Goal: Complete application form: Complete application form

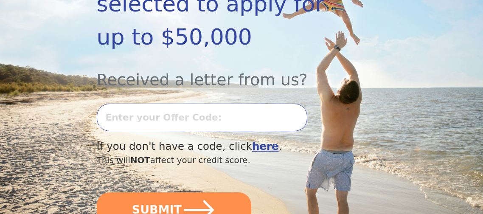
scroll to position [220, 0]
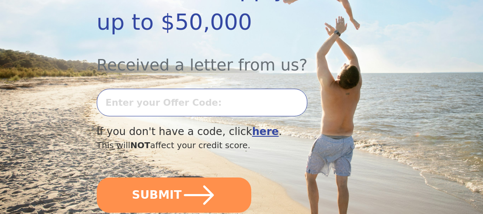
click at [151, 89] on input "text" at bounding box center [202, 103] width 211 height 28
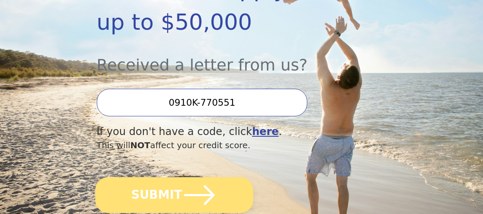
type input "0910K-770551"
click at [153, 184] on button "SUBMIT" at bounding box center [174, 195] width 158 height 36
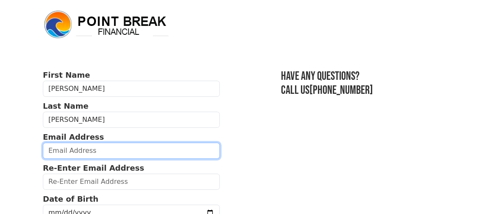
click at [127, 151] on input "email" at bounding box center [131, 151] width 177 height 16
type input "jonesjeremiah43@yahoo.com"
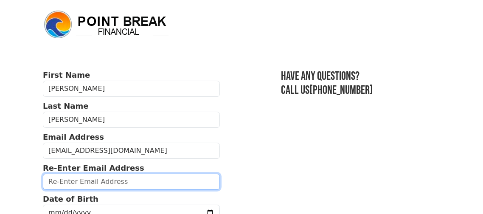
type input "jonesjeremiah43@yahoo.com"
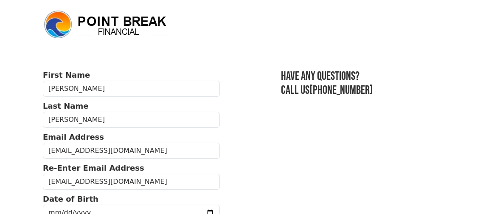
type input "120 N Overbrook Ave Apt 1, 27"
type input "08618"
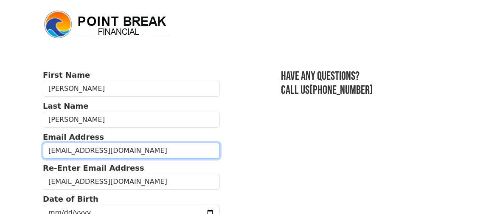
type input "(609) 847-4930"
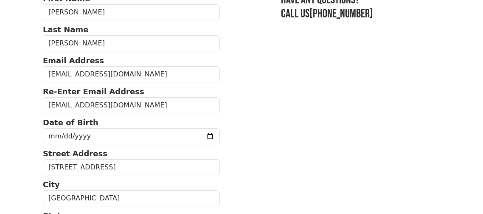
scroll to position [119, 0]
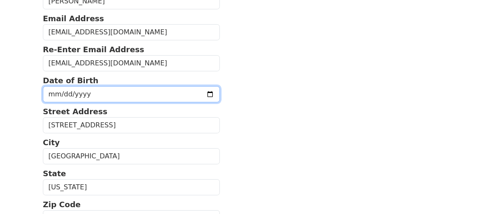
click at [73, 91] on input "date" at bounding box center [131, 94] width 177 height 16
click at [60, 92] on input "date" at bounding box center [131, 94] width 177 height 16
click at [50, 92] on input "date" at bounding box center [131, 94] width 177 height 16
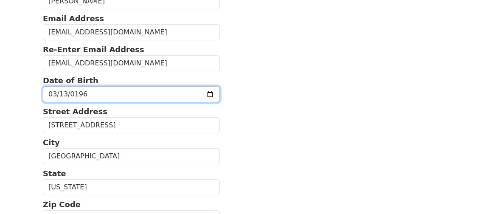
type input "1966-03-13"
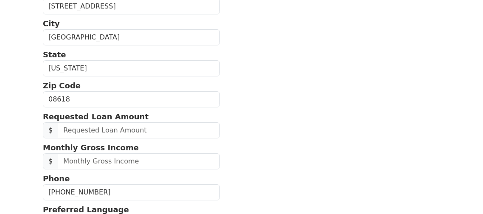
scroll to position [254, 0]
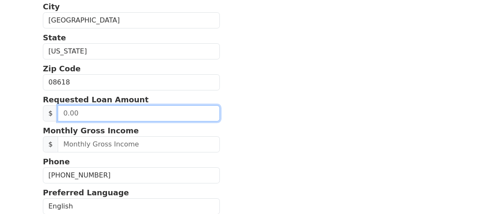
click at [123, 116] on input "text" at bounding box center [139, 113] width 162 height 16
type input "30,000.00"
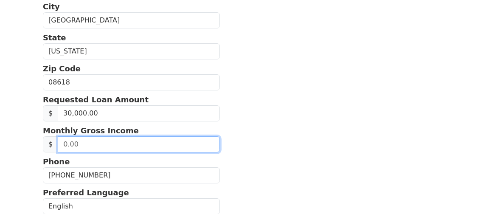
click at [80, 144] on input "text" at bounding box center [139, 144] width 162 height 16
type input "4,800.00"
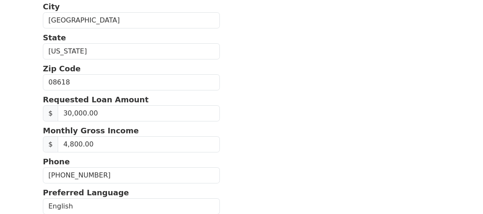
click at [301, 164] on section "First Name Jeremiah Last Name Jones Email Address jonesjeremiah43@yahoo.com Re-…" at bounding box center [242, 83] width 398 height 536
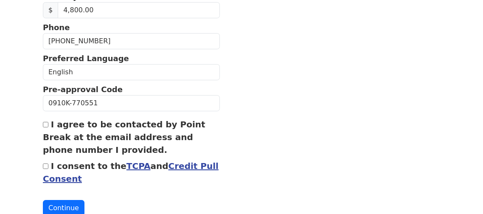
scroll to position [390, 0]
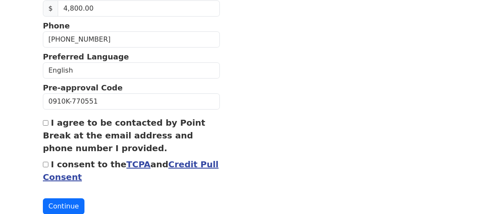
click at [45, 121] on input "I agree to be contacted by Point Break at the email address and phone number I …" at bounding box center [46, 123] width 6 height 6
checkbox input "true"
click at [46, 164] on input "I consent to the TCPA and Credit Pull Consent" at bounding box center [46, 165] width 6 height 6
checkbox input "true"
click at [54, 199] on button "Continue" at bounding box center [64, 206] width 42 height 16
